Goal: Information Seeking & Learning: Learn about a topic

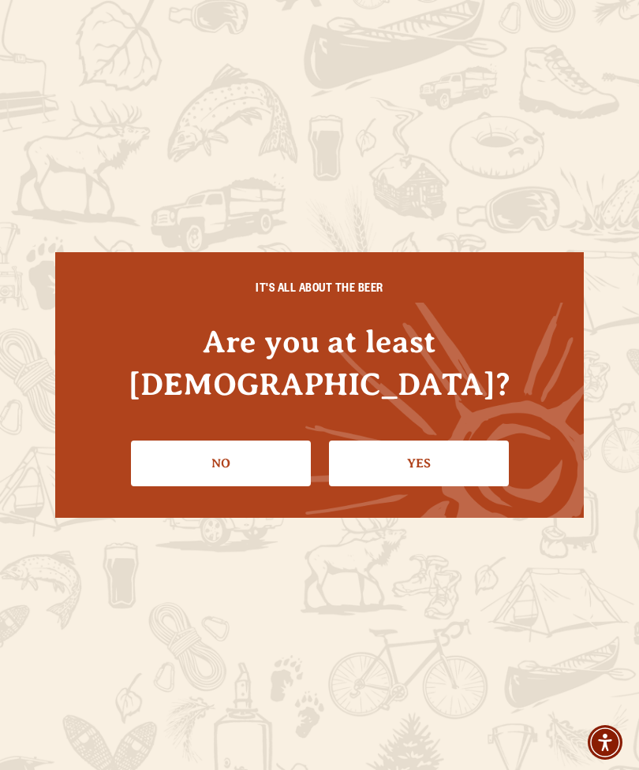
click at [485, 445] on link "Yes" at bounding box center [419, 464] width 180 height 46
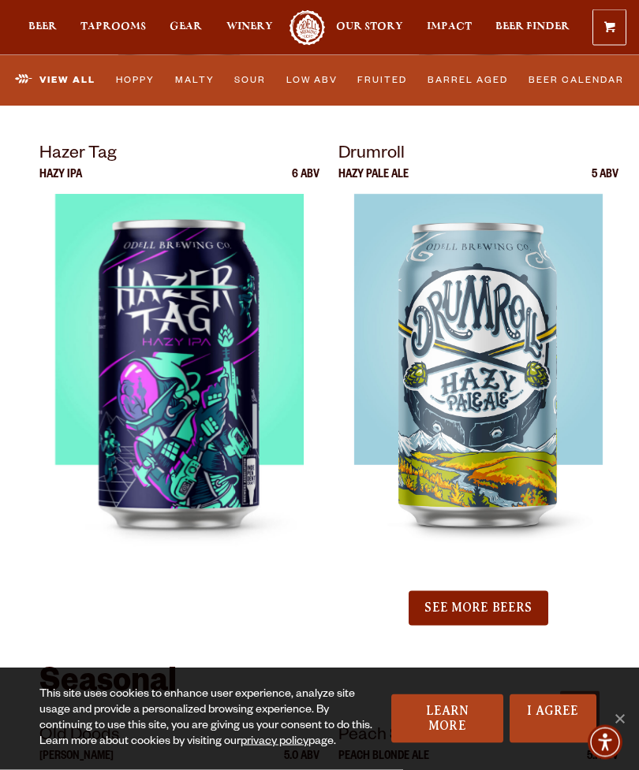
scroll to position [2982, 0]
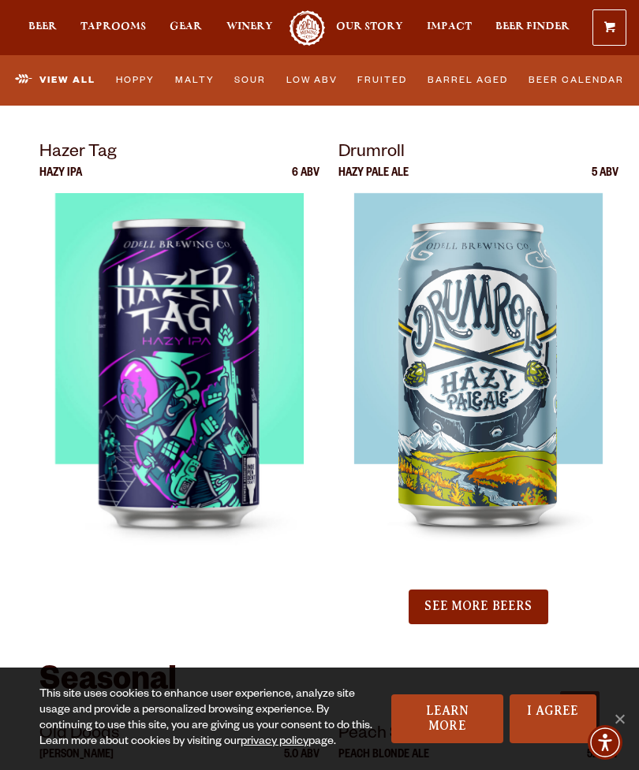
click at [479, 437] on img at bounding box center [478, 390] width 248 height 394
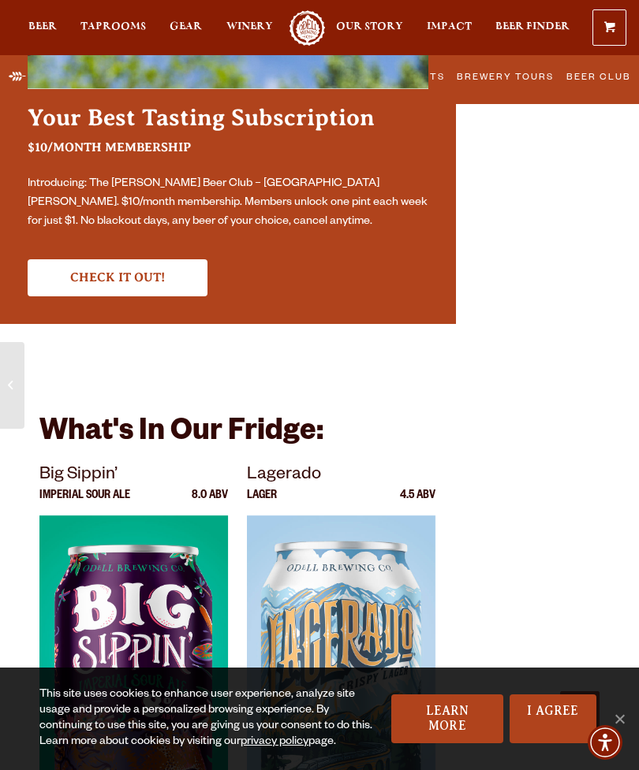
scroll to position [5988, 0]
